Goal: Find specific page/section: Find specific page/section

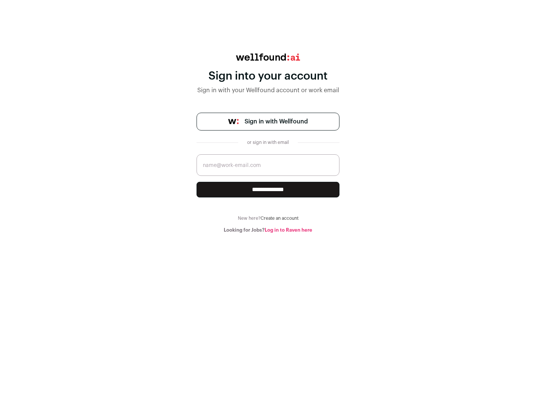
click at [276, 122] on span "Sign in with Wellfound" at bounding box center [276, 121] width 63 height 9
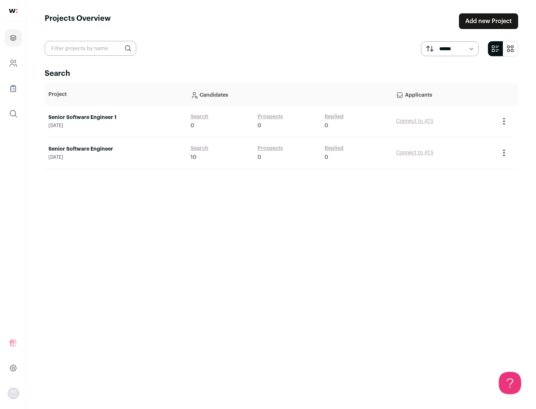
click at [115, 149] on link "Senior Software Engineer" at bounding box center [115, 149] width 135 height 7
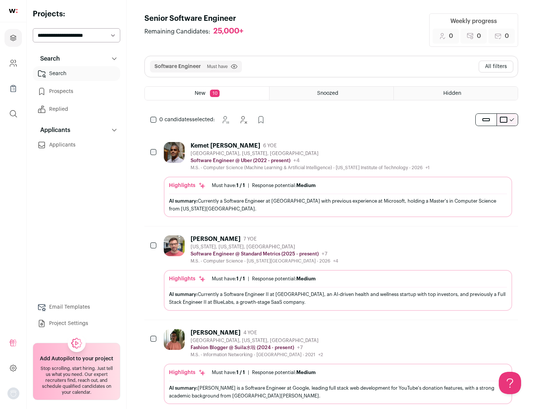
click at [331, 180] on div "Highlights Must have: 1 / 1 How many must haves have been fulfilled? | Response…" at bounding box center [338, 197] width 348 height 41
